Goal: Information Seeking & Learning: Learn about a topic

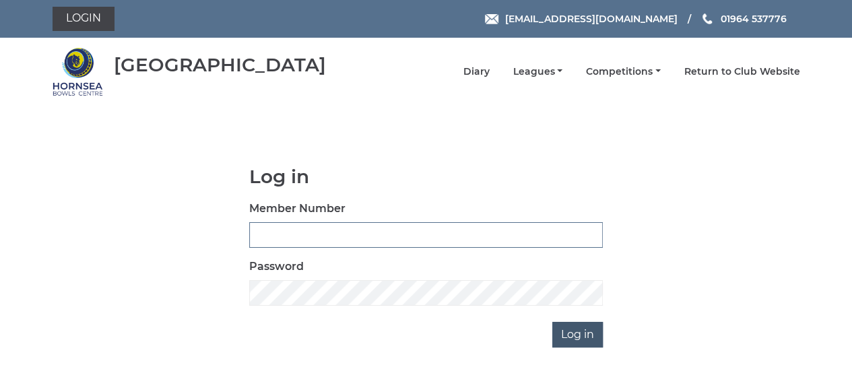
type input "0608"
click at [570, 339] on input "Log in" at bounding box center [577, 335] width 50 height 26
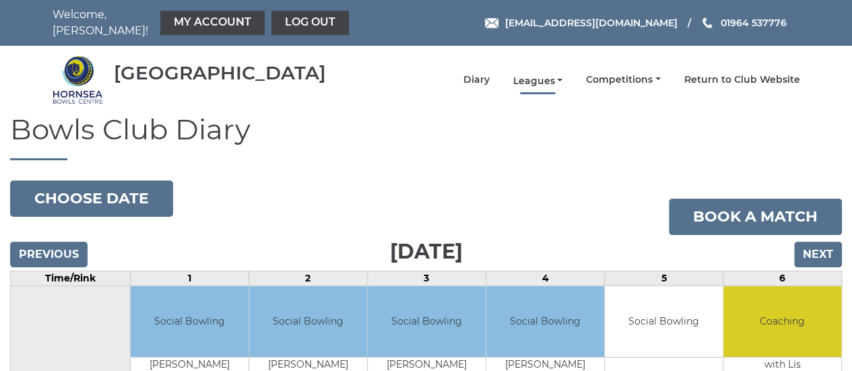
click at [560, 75] on link "Leagues" at bounding box center [537, 81] width 50 height 13
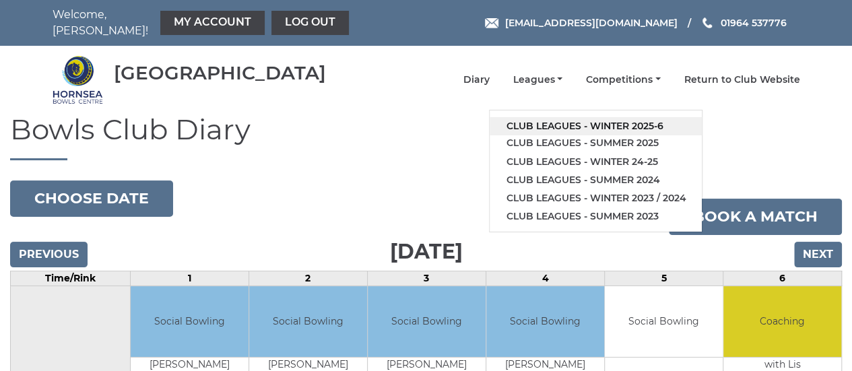
click at [616, 119] on link "Club leagues - Winter 2025-6" at bounding box center [596, 126] width 212 height 18
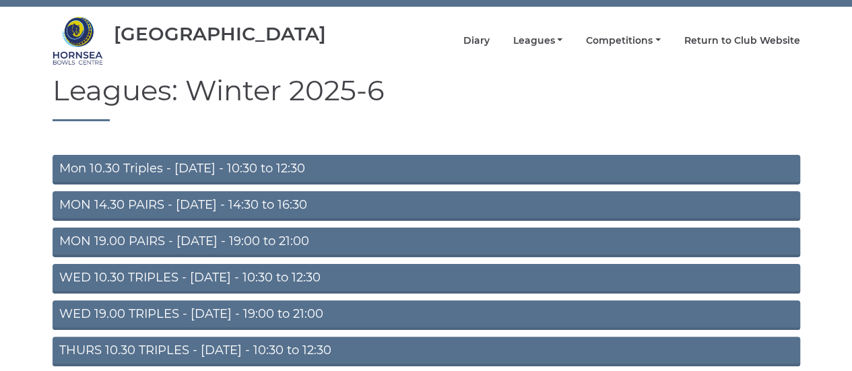
scroll to position [44, 0]
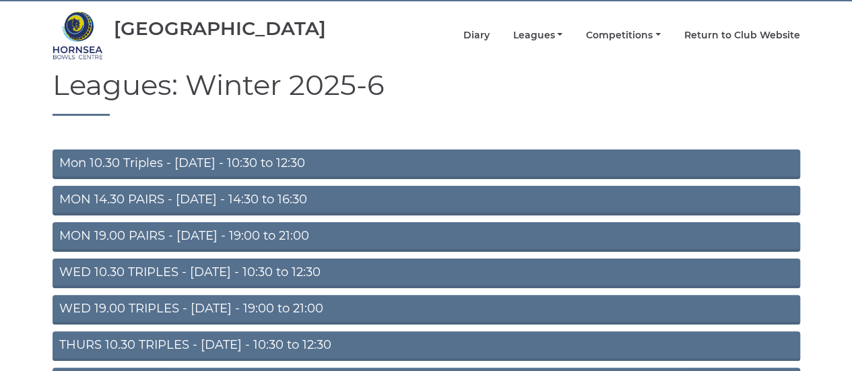
click at [172, 297] on link "WED 19.00 TRIPLES - Wednesday - 19:00 to 21:00" at bounding box center [426, 310] width 747 height 30
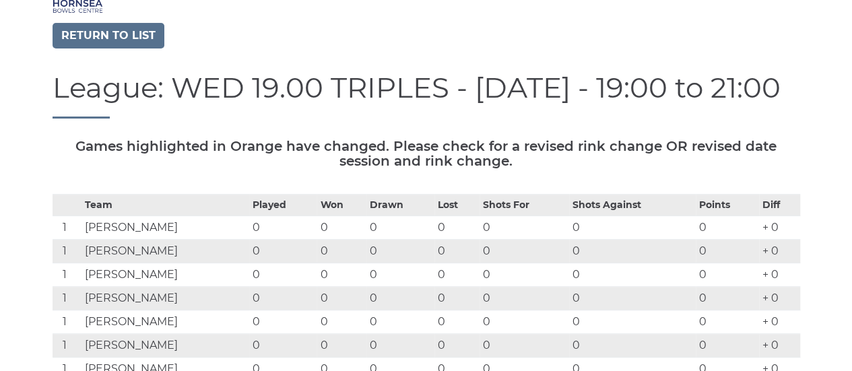
scroll to position [59, 0]
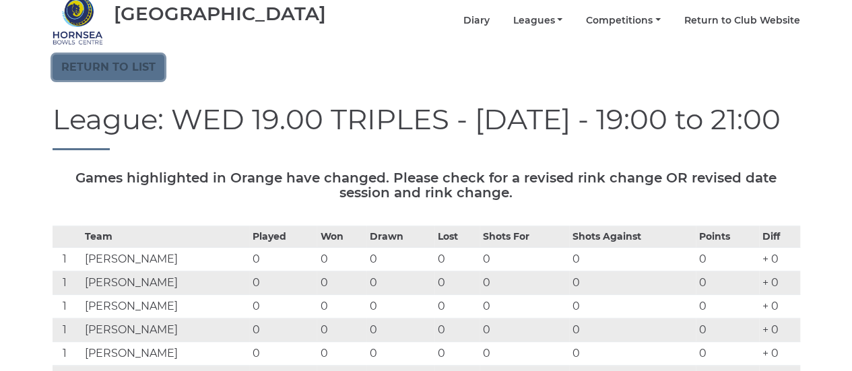
click at [143, 60] on link "Return to list" at bounding box center [109, 68] width 112 height 26
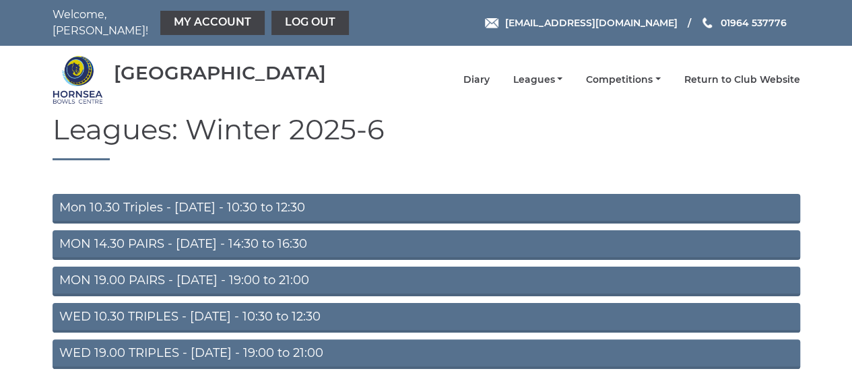
click at [419, 132] on h1 "Leagues: Winter 2025-6" at bounding box center [426, 137] width 747 height 46
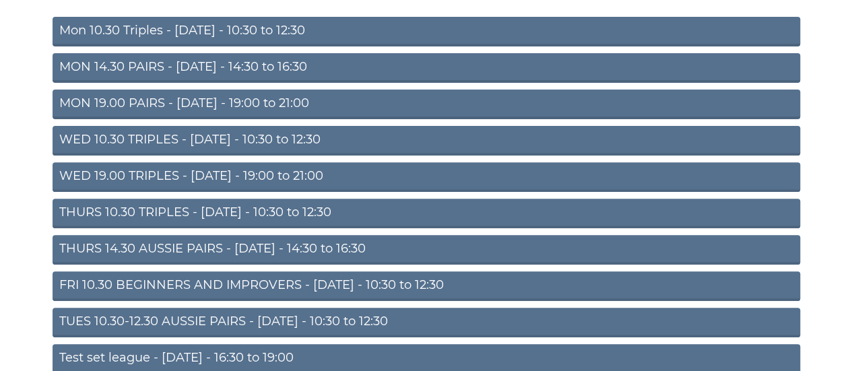
scroll to position [178, 0]
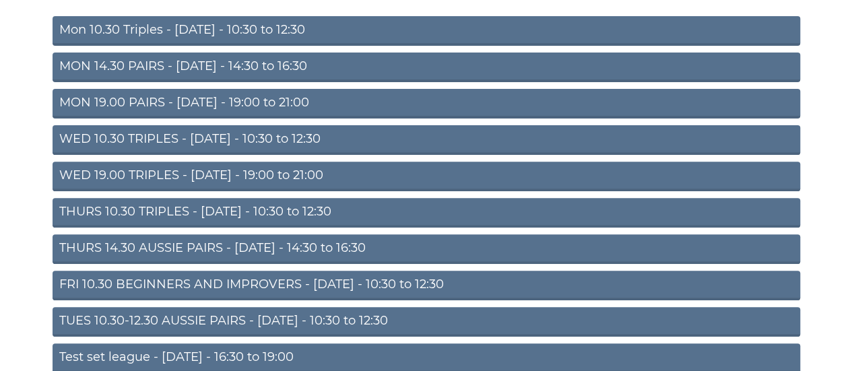
click at [316, 320] on link "TUES 10.30-12.30 AUSSIE PAIRS - Tuesday - 10:30 to 12:30" at bounding box center [426, 322] width 747 height 30
